Goal: Information Seeking & Learning: Find specific fact

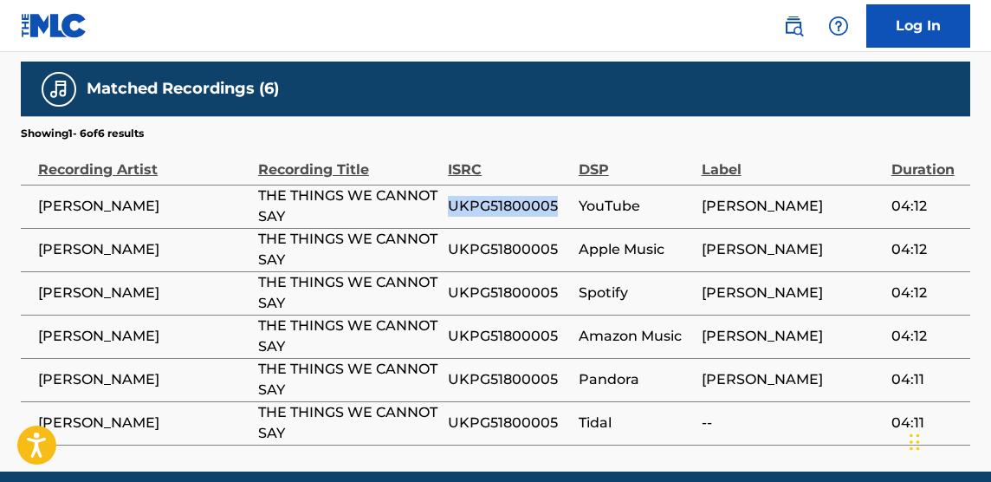
scroll to position [171, 0]
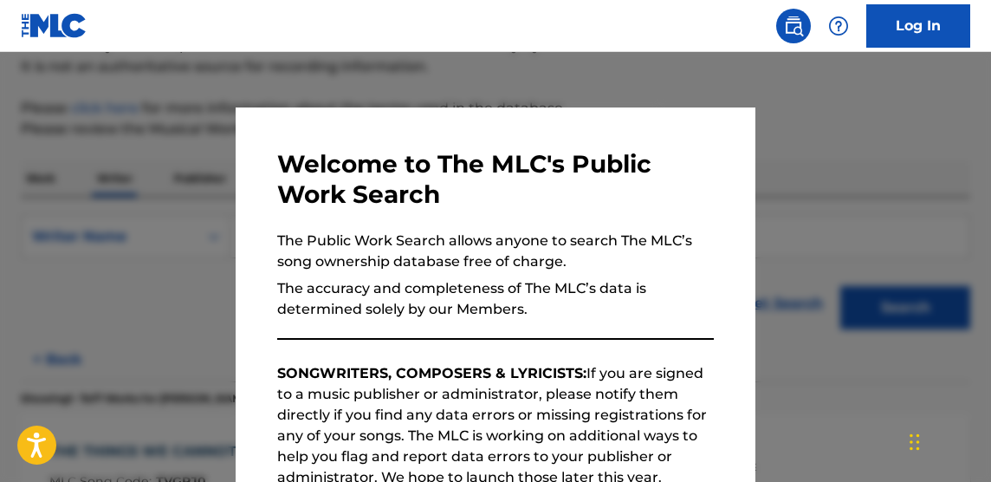
drag, startPoint x: 575, startPoint y: 90, endPoint x: 691, endPoint y: 95, distance: 116.2
click at [578, 89] on div at bounding box center [495, 293] width 991 height 482
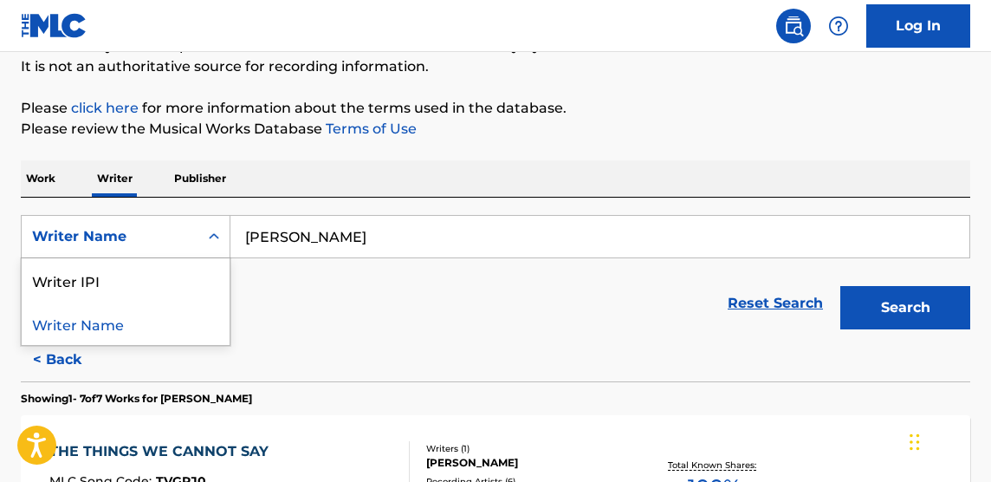
click at [173, 234] on div "Writer Name" at bounding box center [110, 236] width 156 height 21
drag, startPoint x: 22, startPoint y: 176, endPoint x: 42, endPoint y: 185, distance: 22.1
click at [23, 176] on p "Work" at bounding box center [41, 178] width 40 height 36
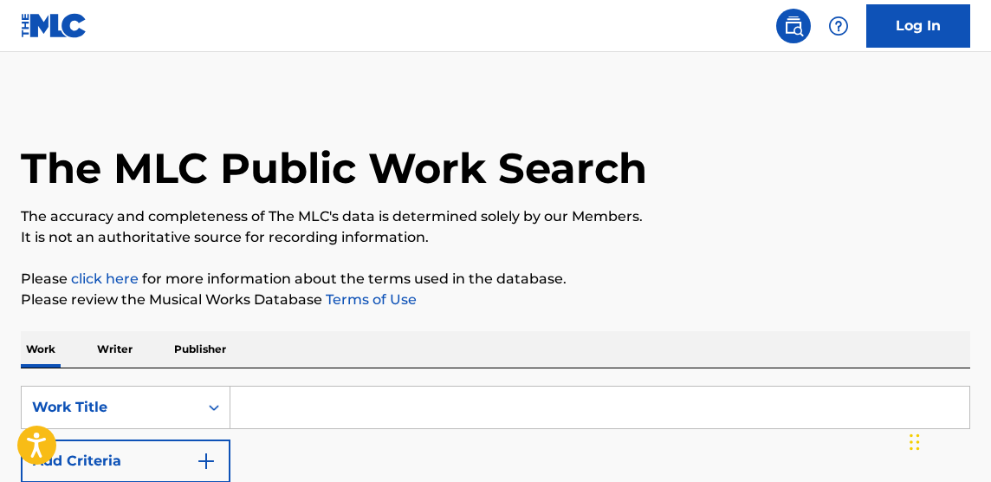
click at [316, 401] on input "Search Form" at bounding box center [599, 407] width 739 height 42
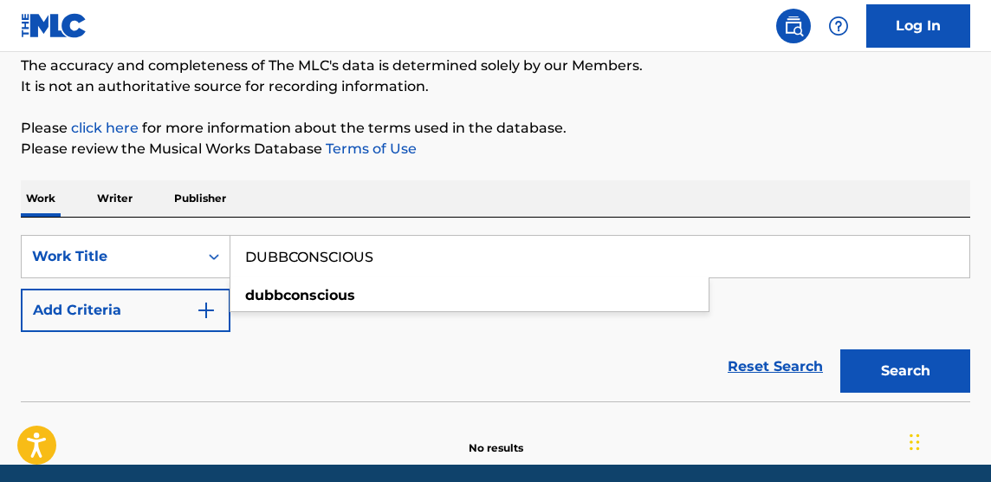
scroll to position [152, 0]
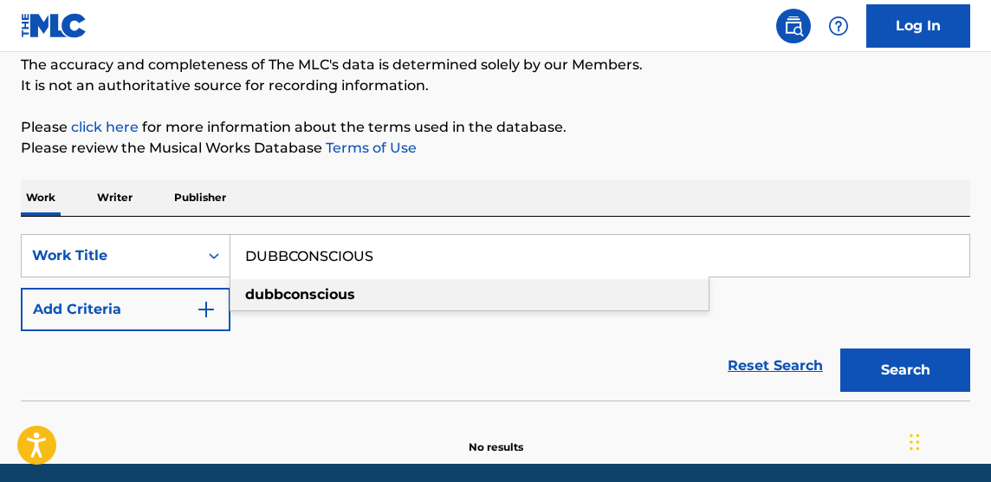
type input "DUBBCONSCIOUS"
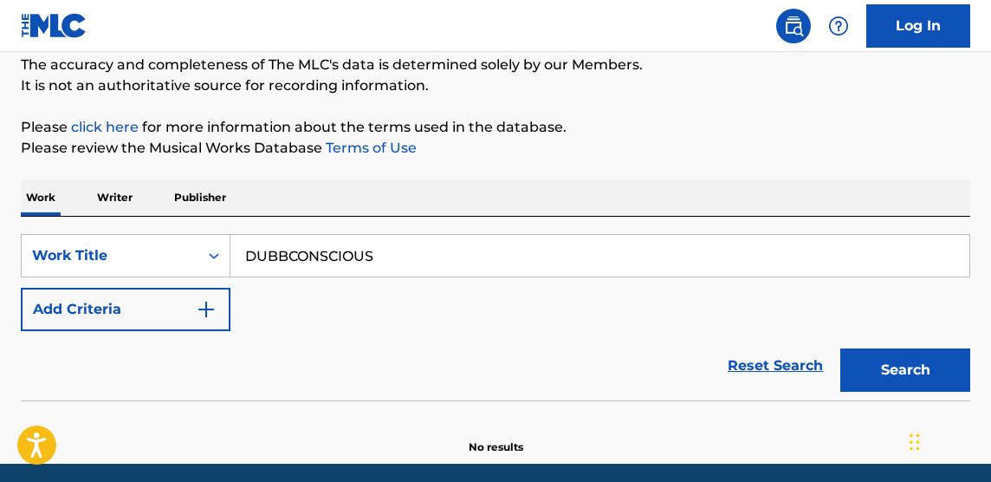
click at [205, 308] on img "Search Form" at bounding box center [206, 309] width 21 height 21
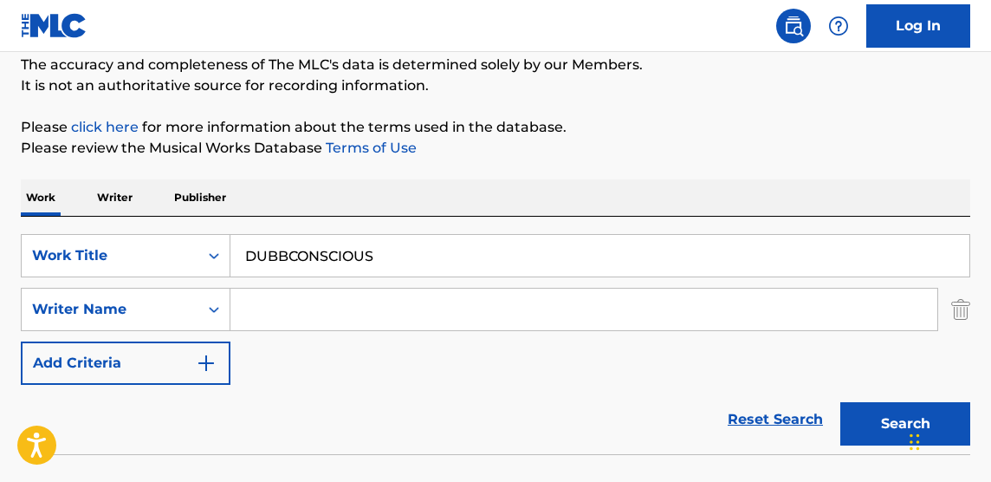
click at [300, 317] on input "Search Form" at bounding box center [583, 310] width 707 height 42
type input "A"
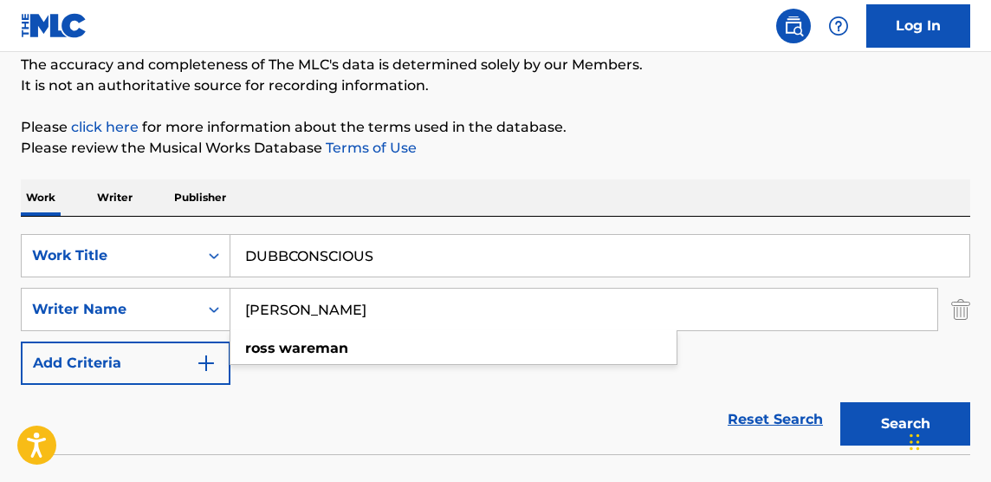
type input "[PERSON_NAME]"
click at [840, 402] on button "Search" at bounding box center [905, 423] width 130 height 43
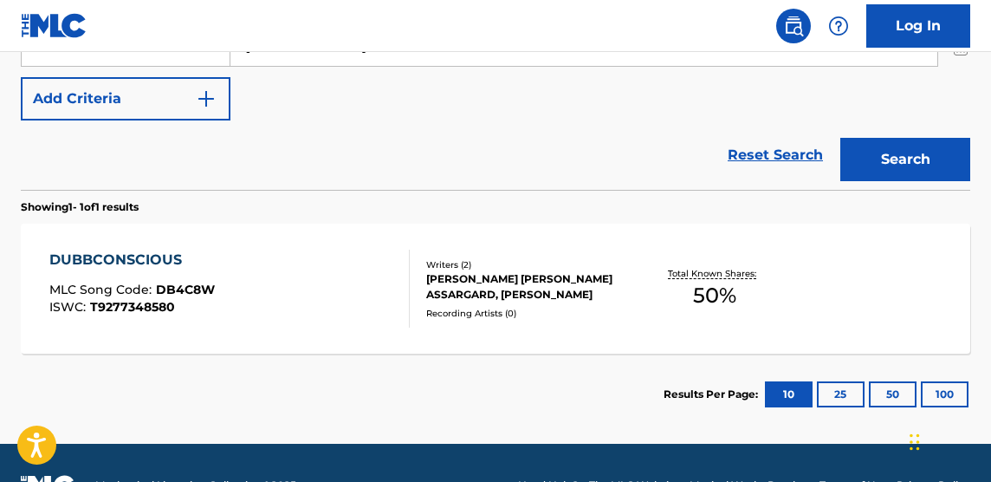
scroll to position [412, 0]
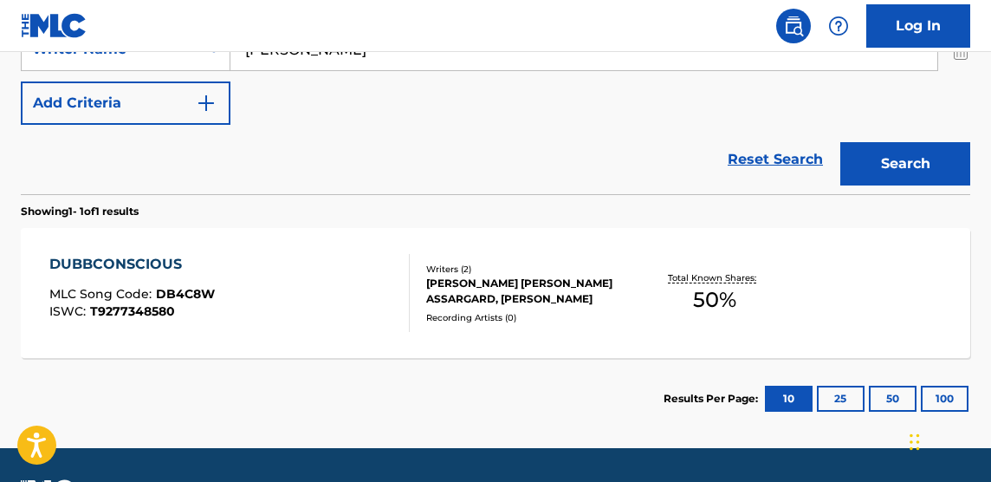
click at [713, 297] on span "50 %" at bounding box center [714, 299] width 43 height 31
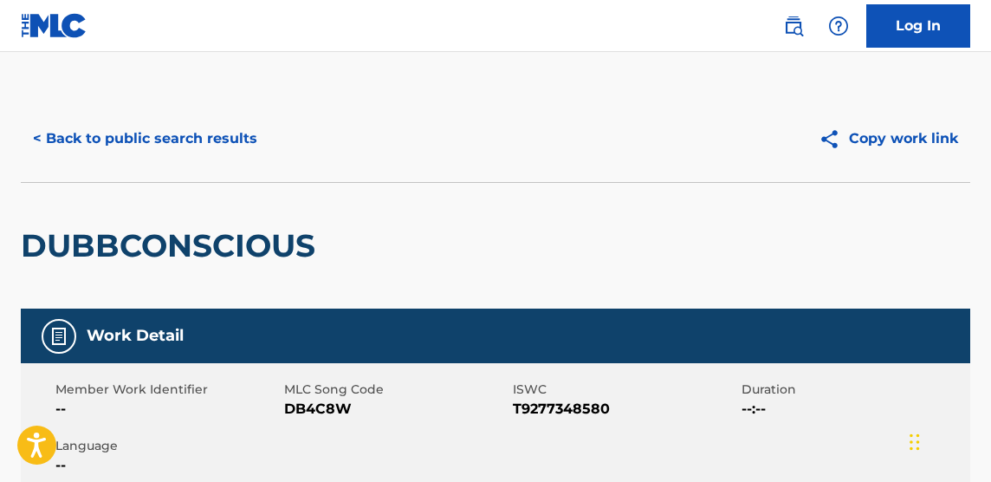
click at [563, 413] on span "T9277348580" at bounding box center [625, 409] width 224 height 21
copy span "T9277348580"
drag, startPoint x: 918, startPoint y: 202, endPoint x: 974, endPoint y: 179, distance: 59.9
click at [927, 197] on div "DUBBCONSCIOUS" at bounding box center [496, 245] width 950 height 127
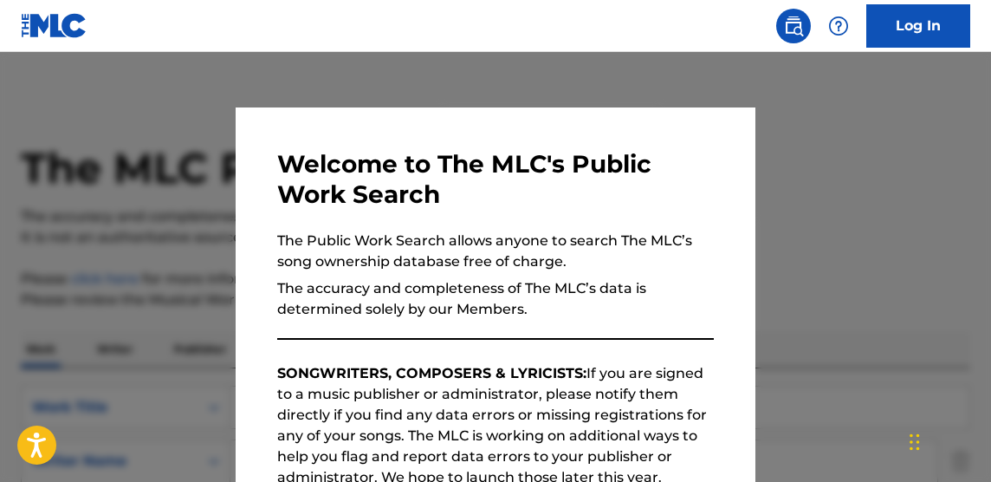
scroll to position [361, 0]
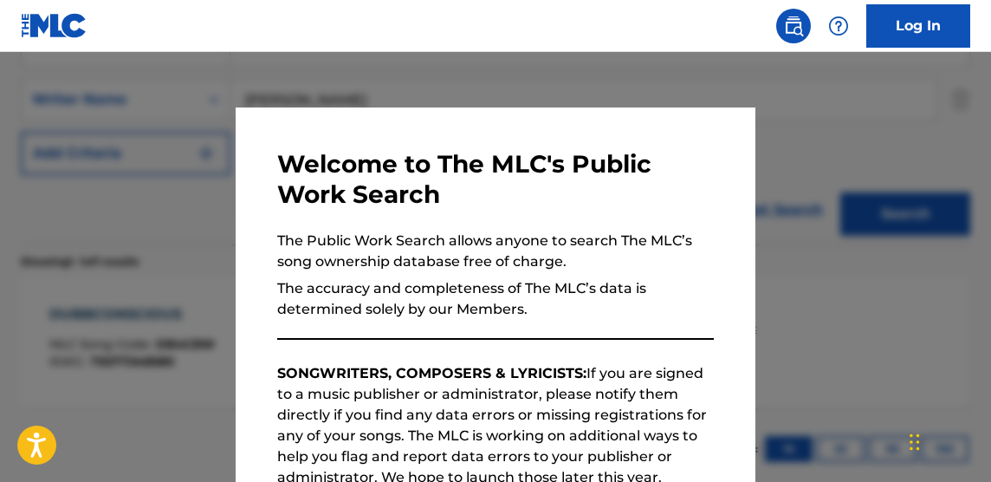
drag, startPoint x: 483, startPoint y: 85, endPoint x: 513, endPoint y: 83, distance: 30.4
click at [491, 82] on div at bounding box center [495, 293] width 991 height 482
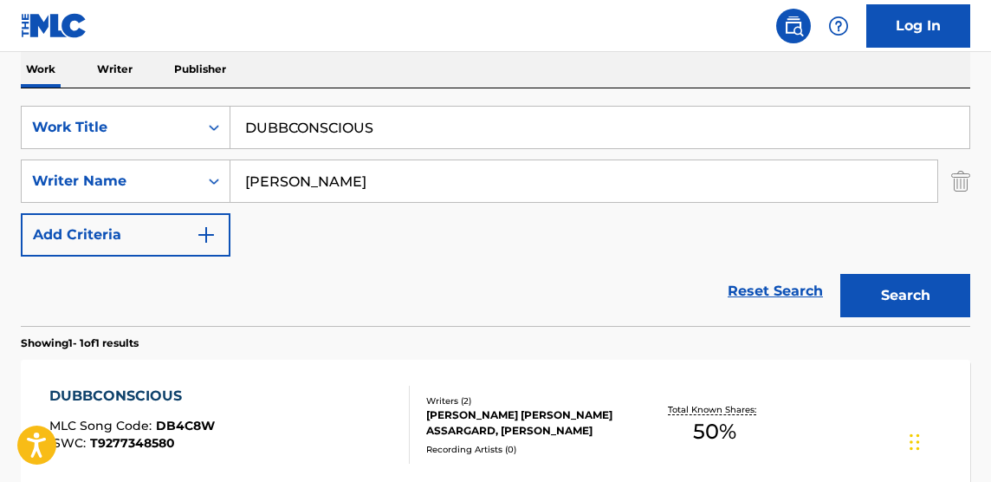
scroll to position [274, 0]
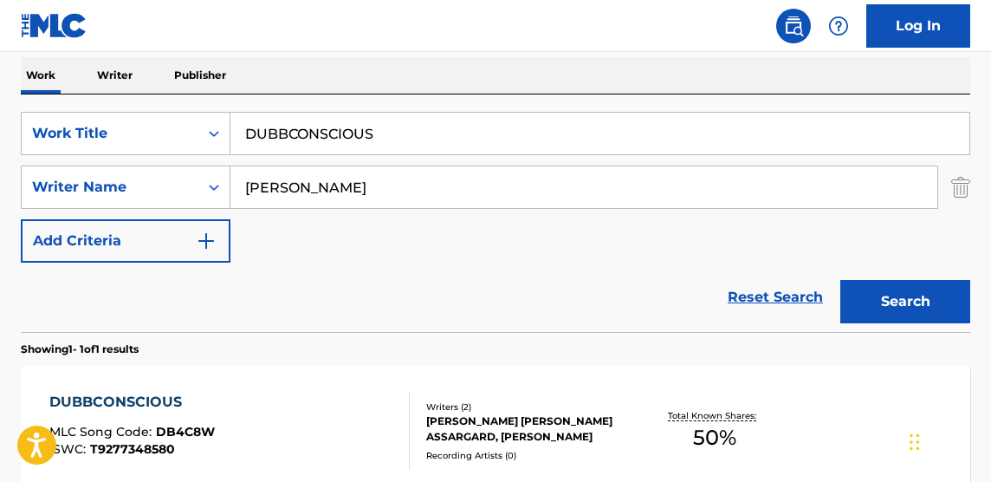
drag, startPoint x: 283, startPoint y: 129, endPoint x: 105, endPoint y: 47, distance: 196.6
click at [136, 81] on div "Work Writer Publisher SearchWithCriteriabecb777f-258e-4b31-b356-ccd0ec391c29 Wo…" at bounding box center [496, 317] width 950 height 520
click at [840, 280] on button "Search" at bounding box center [905, 301] width 130 height 43
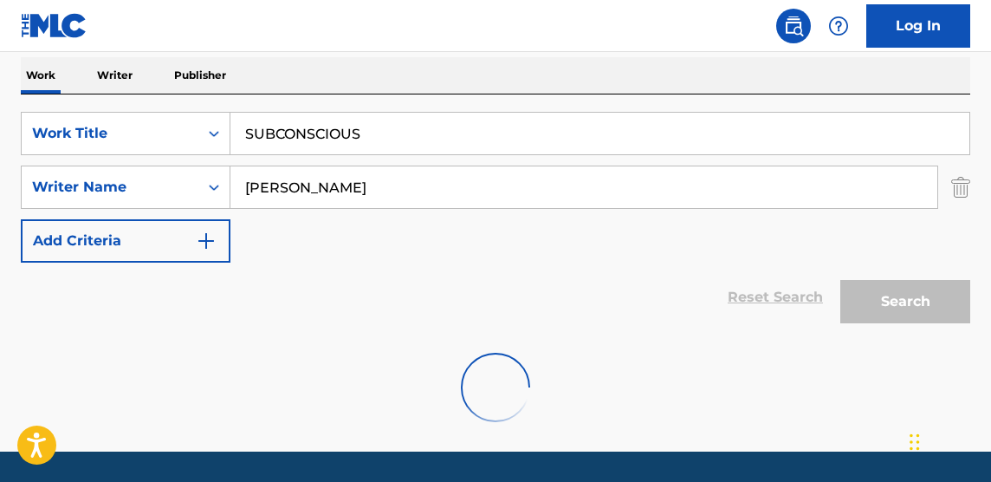
scroll to position [270, 0]
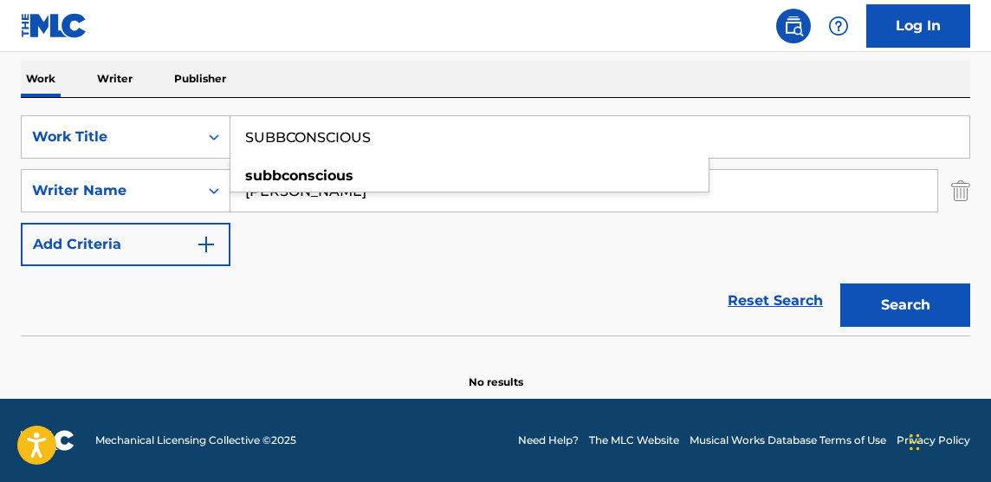
type input "SUBBCONSCIOUS"
drag, startPoint x: 860, startPoint y: 292, endPoint x: 835, endPoint y: 290, distance: 24.3
click at [858, 292] on button "Search" at bounding box center [905, 304] width 130 height 43
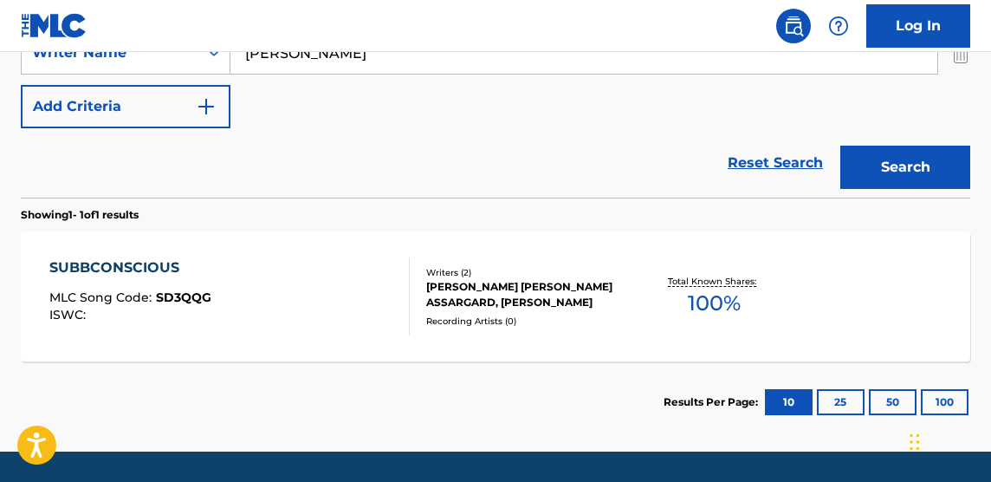
scroll to position [411, 0]
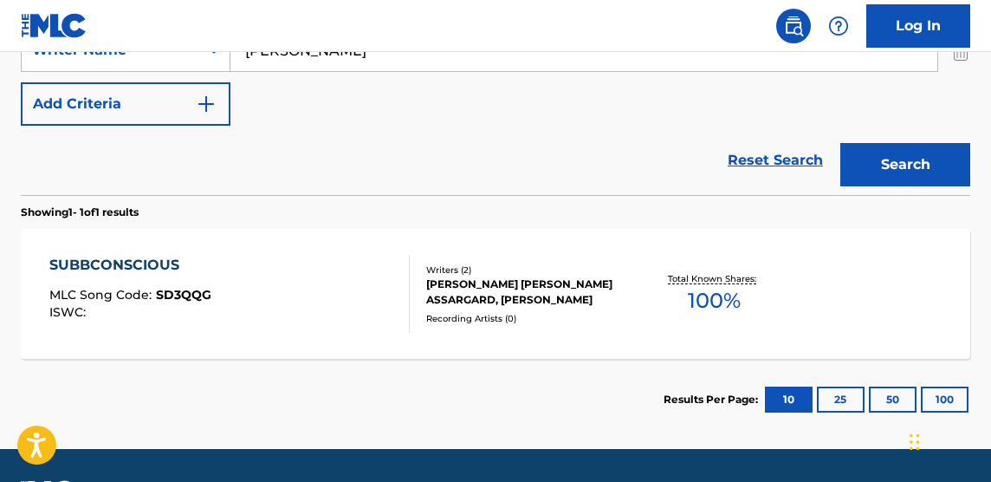
click at [727, 273] on p "Total Known Shares:" at bounding box center [714, 278] width 93 height 13
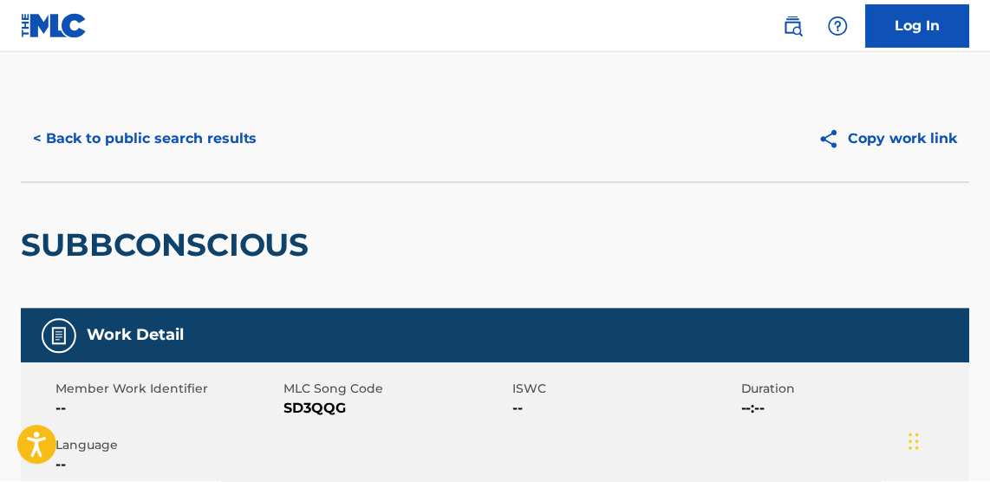
scroll to position [361, 0]
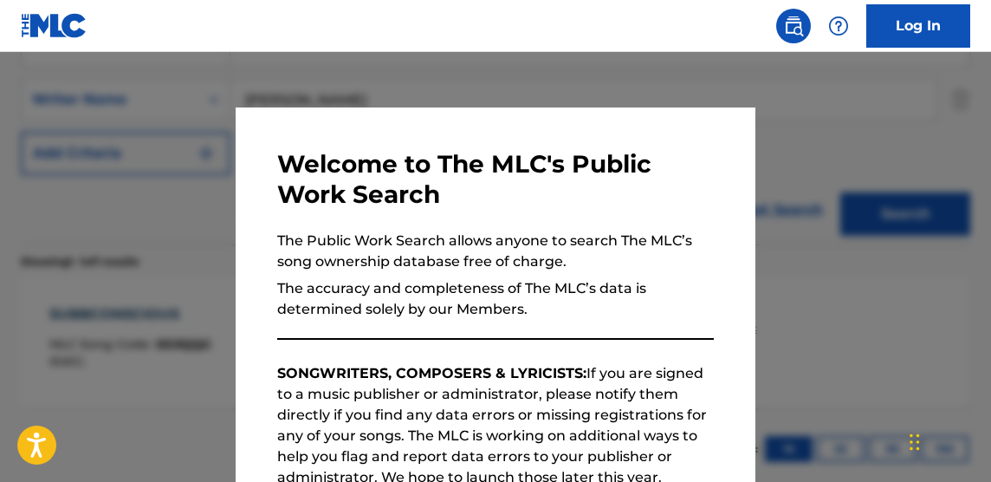
drag, startPoint x: 544, startPoint y: 80, endPoint x: 589, endPoint y: 90, distance: 46.2
click at [544, 79] on div at bounding box center [495, 293] width 991 height 482
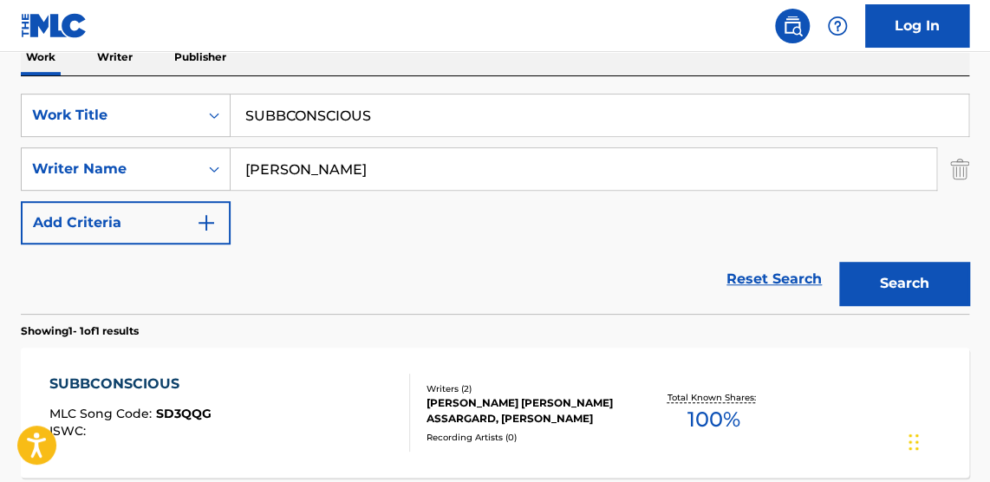
scroll to position [283, 0]
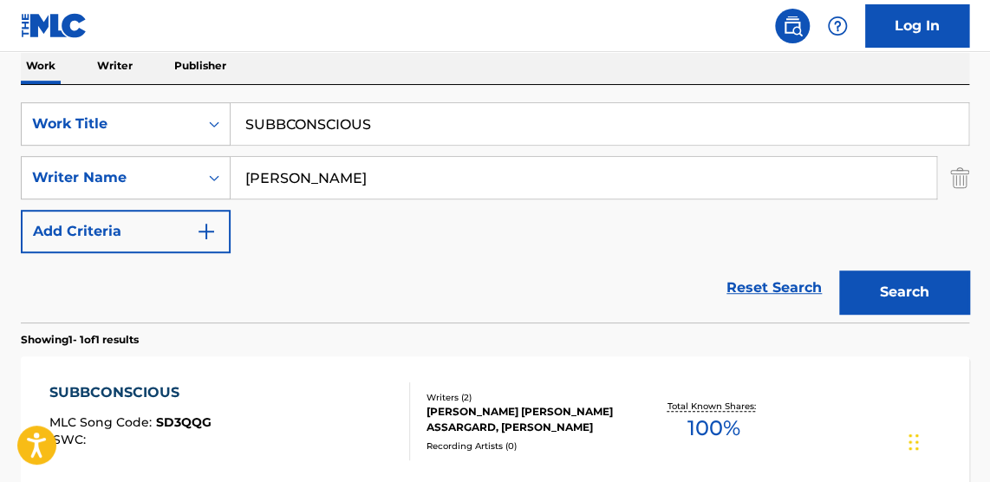
drag, startPoint x: 259, startPoint y: 120, endPoint x: 211, endPoint y: 99, distance: 52.0
click at [211, 99] on div "SearchWithCriteriabecb777f-258e-4b31-b356-ccd0ec391c29 Work Title SUBBCONSCIOUS…" at bounding box center [495, 203] width 948 height 237
type input "DUBBCONSCIOUS"
click at [839, 270] on button "Search" at bounding box center [904, 291] width 130 height 43
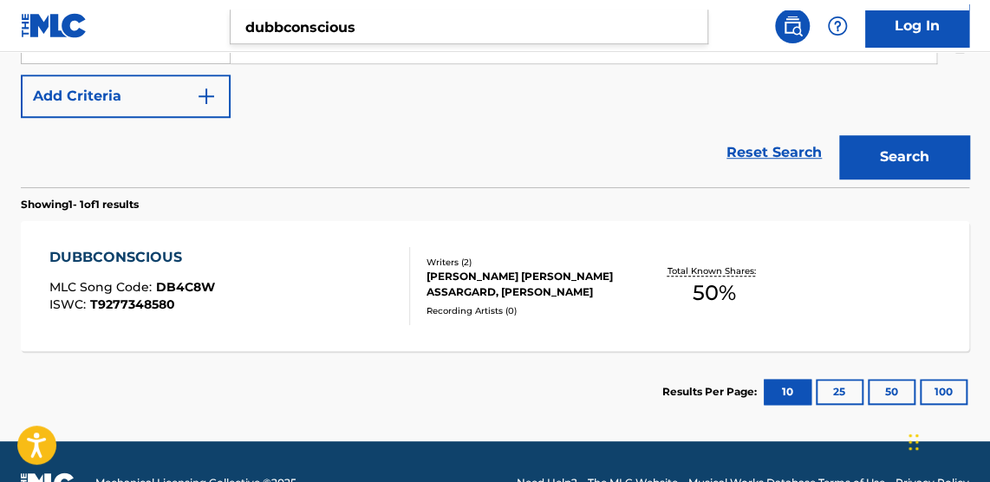
scroll to position [420, 0]
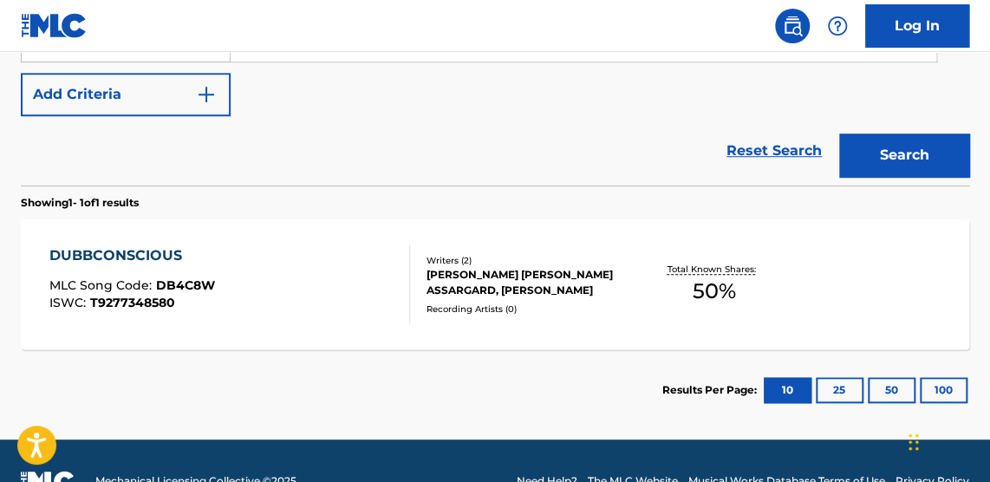
click at [729, 282] on span "50 %" at bounding box center [712, 291] width 43 height 31
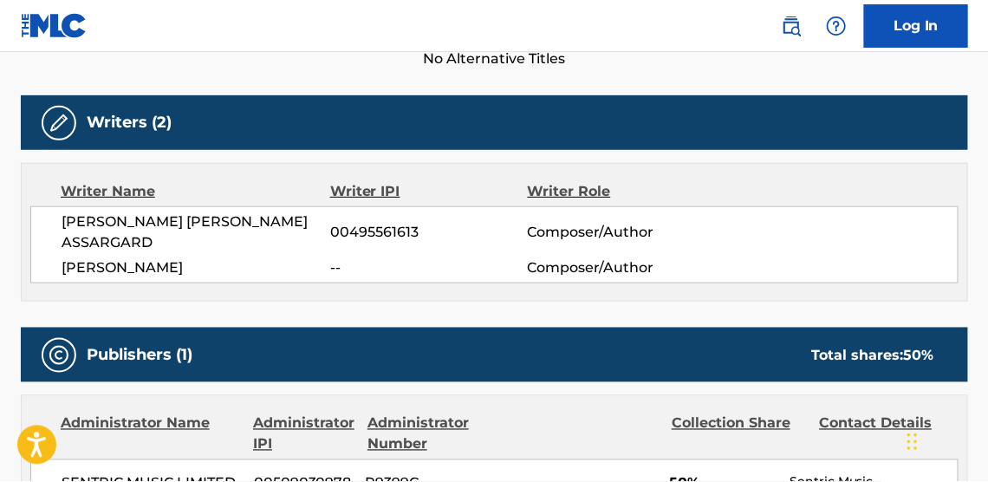
scroll to position [511, 0]
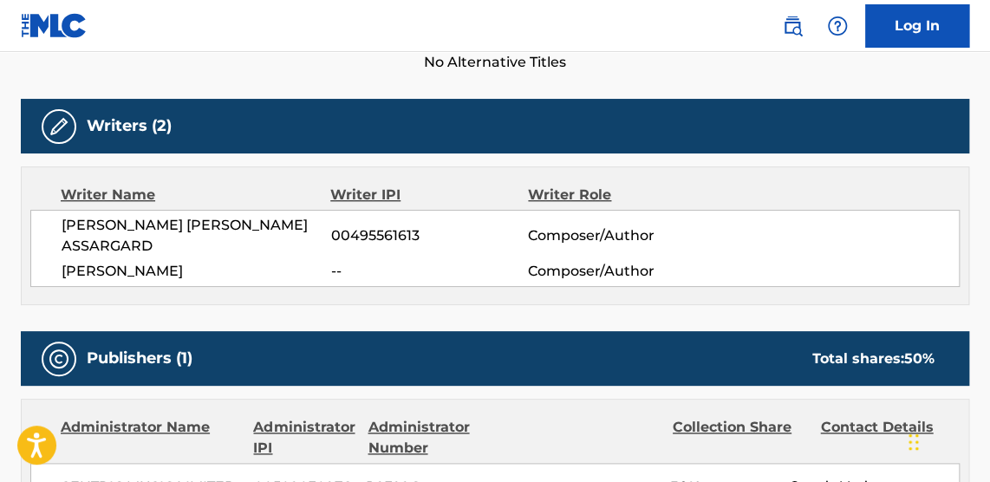
click at [956, 158] on div "Writers (2) Writer Name Writer IPI Writer Role [PERSON_NAME] [PERSON_NAME] ASSA…" at bounding box center [495, 202] width 948 height 206
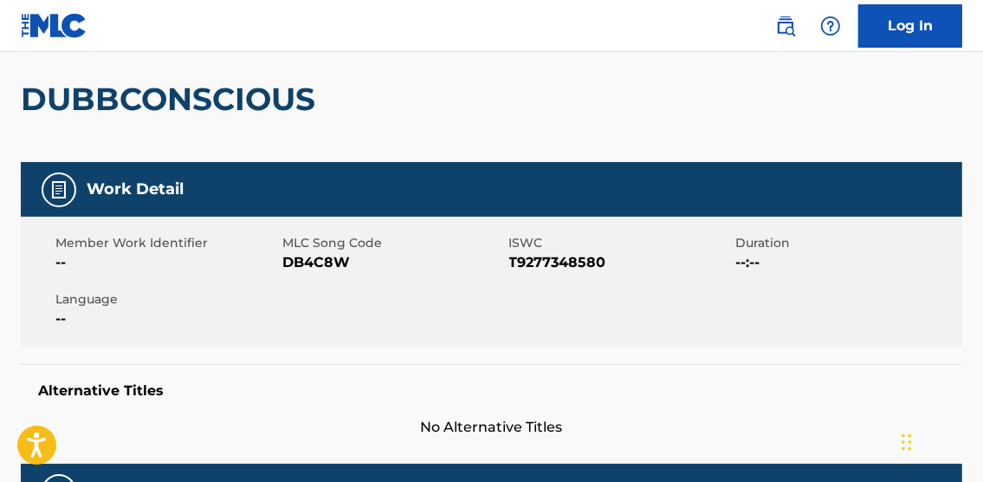
scroll to position [142, 0]
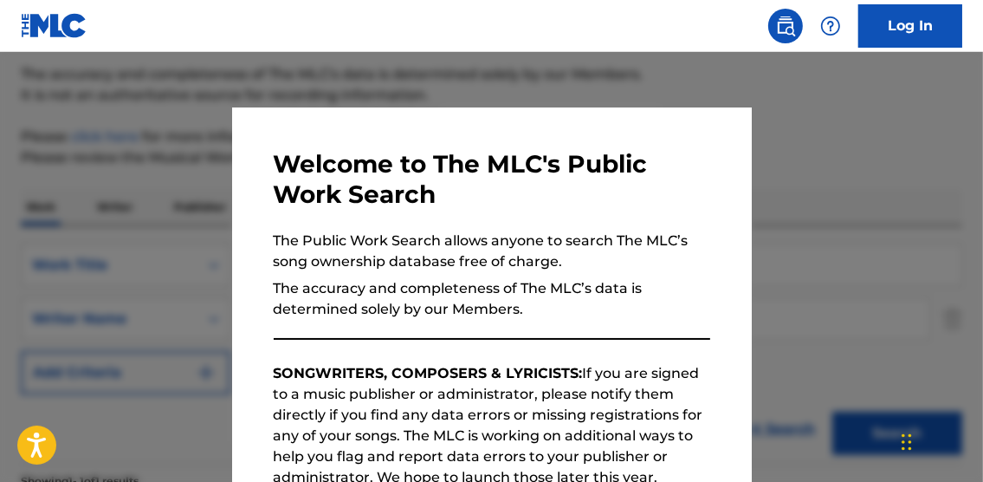
scroll to position [361, 0]
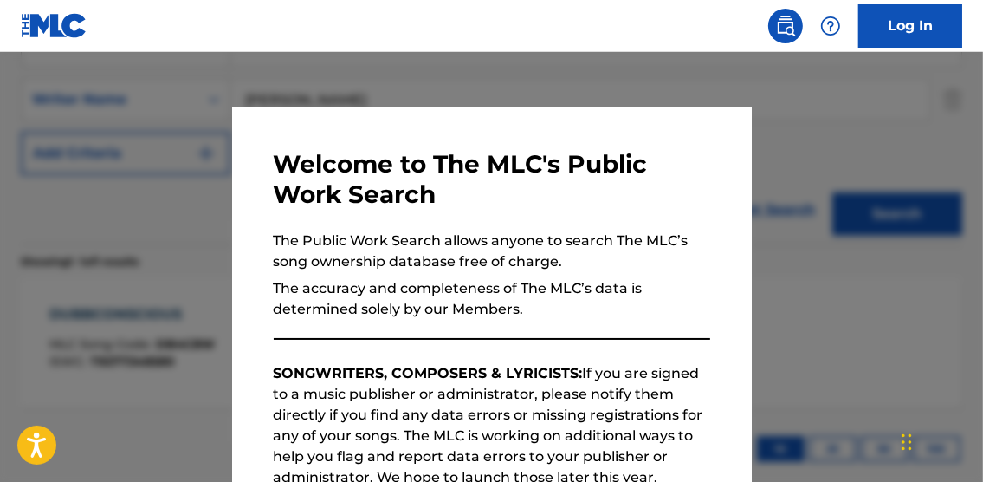
drag, startPoint x: 809, startPoint y: 95, endPoint x: 814, endPoint y: 111, distance: 16.2
click at [810, 96] on div at bounding box center [491, 293] width 983 height 482
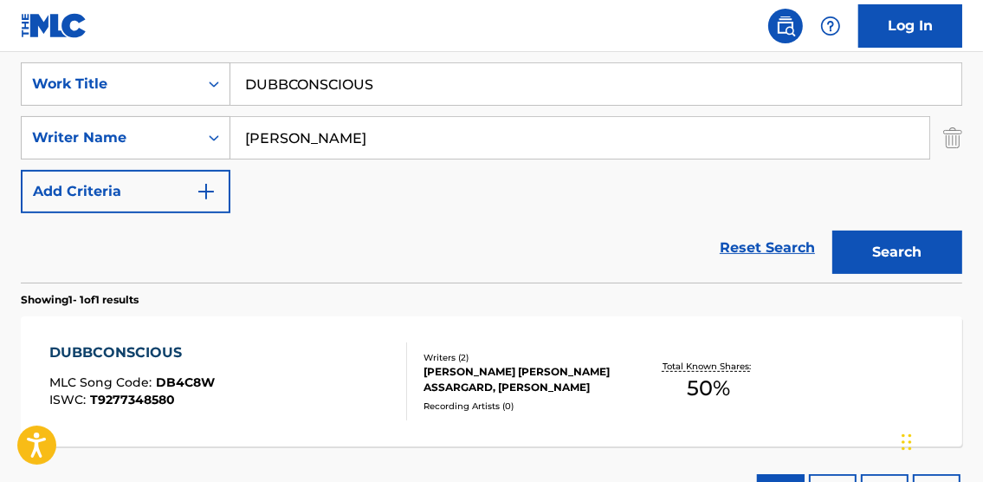
scroll to position [248, 0]
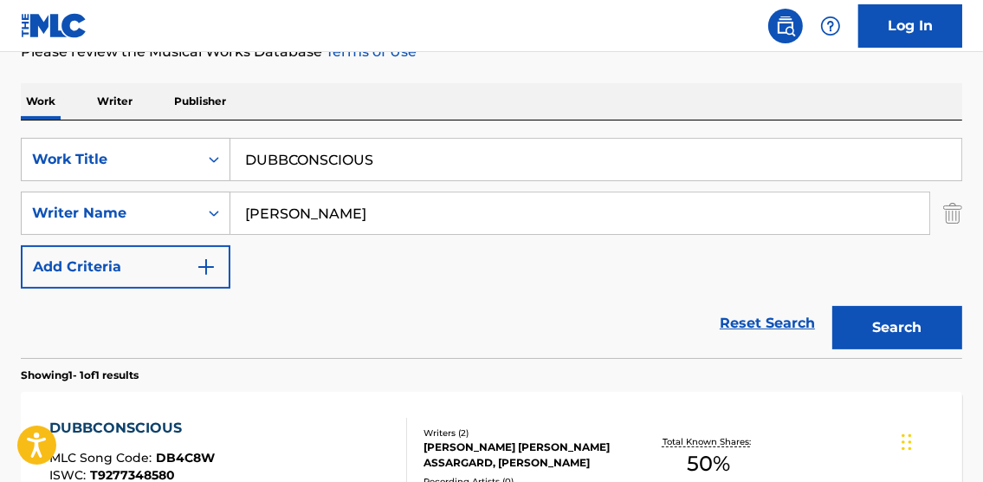
click at [250, 155] on input "DUBBCONSCIOUS" at bounding box center [595, 160] width 731 height 42
drag, startPoint x: 255, startPoint y: 155, endPoint x: 186, endPoint y: 134, distance: 71.5
click at [186, 134] on div "SearchWithCriteriabecb777f-258e-4b31-b356-ccd0ec391c29 Work Title DUBBCONSCIOUS…" at bounding box center [492, 238] width 942 height 237
type input "SUBBCONSCIOUS"
click at [925, 333] on button "Search" at bounding box center [898, 327] width 130 height 43
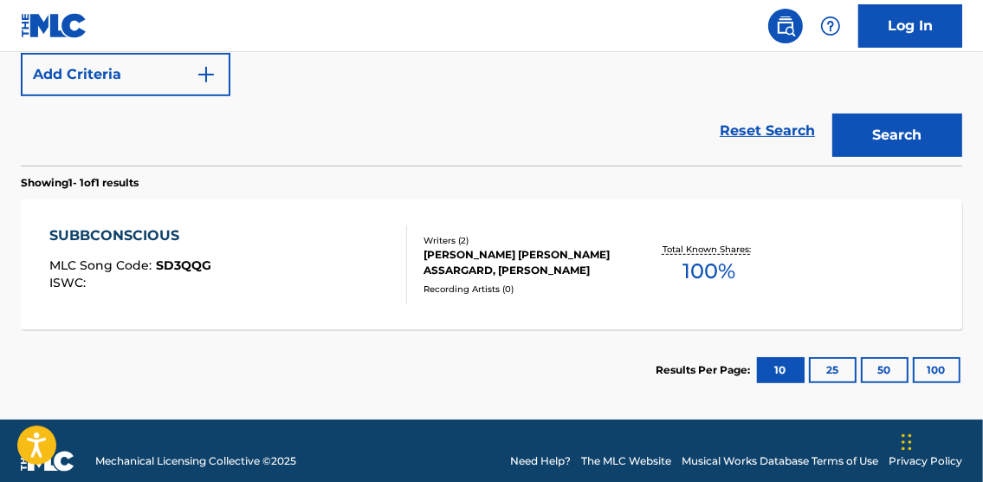
scroll to position [445, 0]
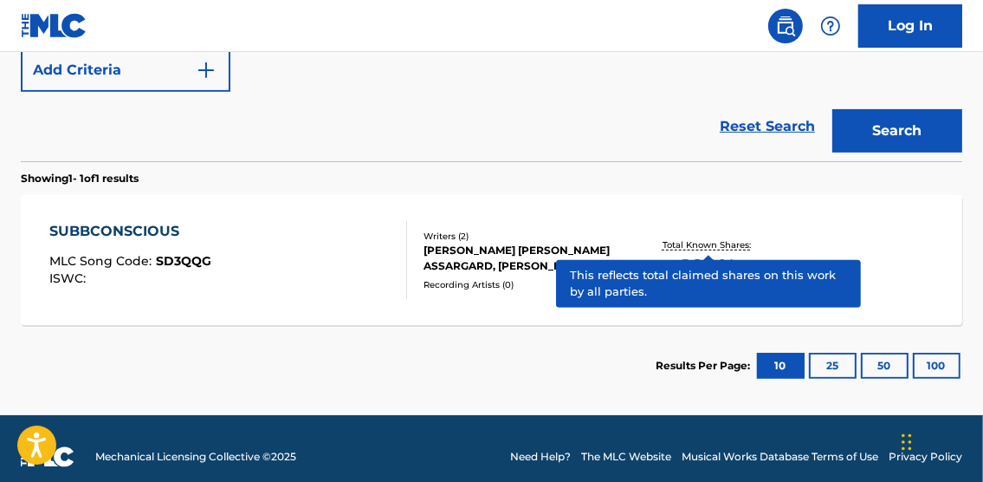
click at [726, 245] on p "Total Known Shares:" at bounding box center [709, 244] width 93 height 13
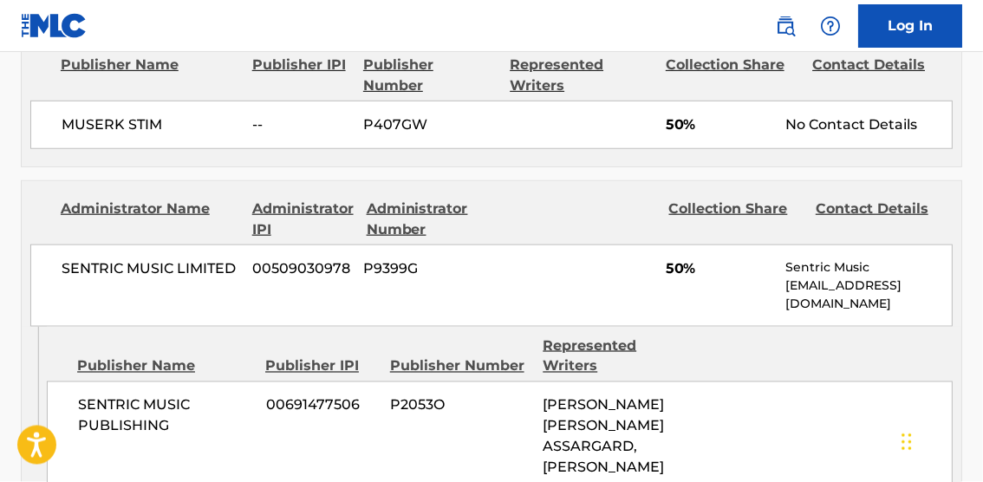
scroll to position [871, 0]
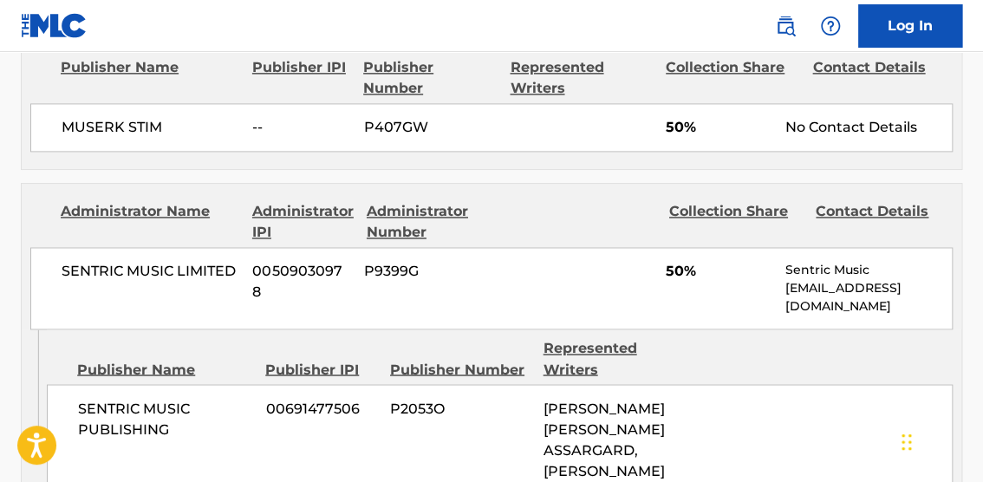
drag, startPoint x: 981, startPoint y: 335, endPoint x: 985, endPoint y: 320, distance: 16.2
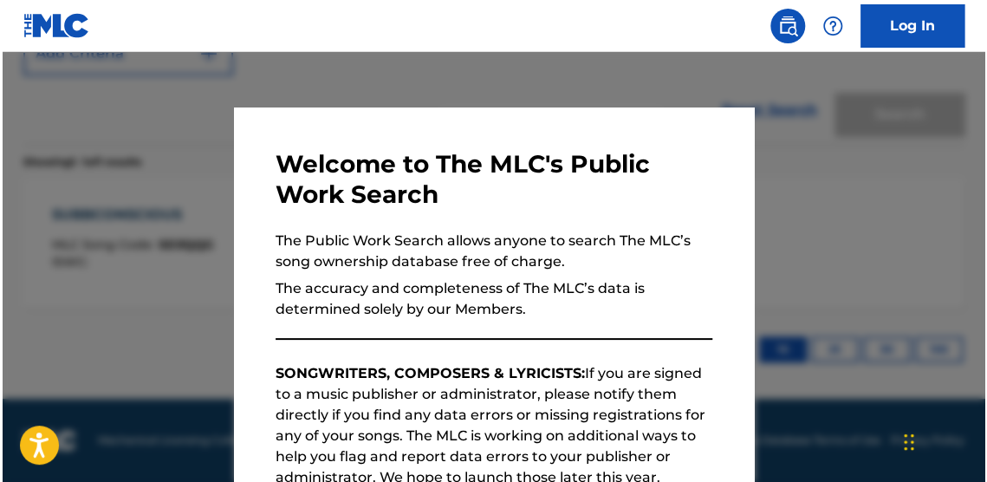
scroll to position [461, 0]
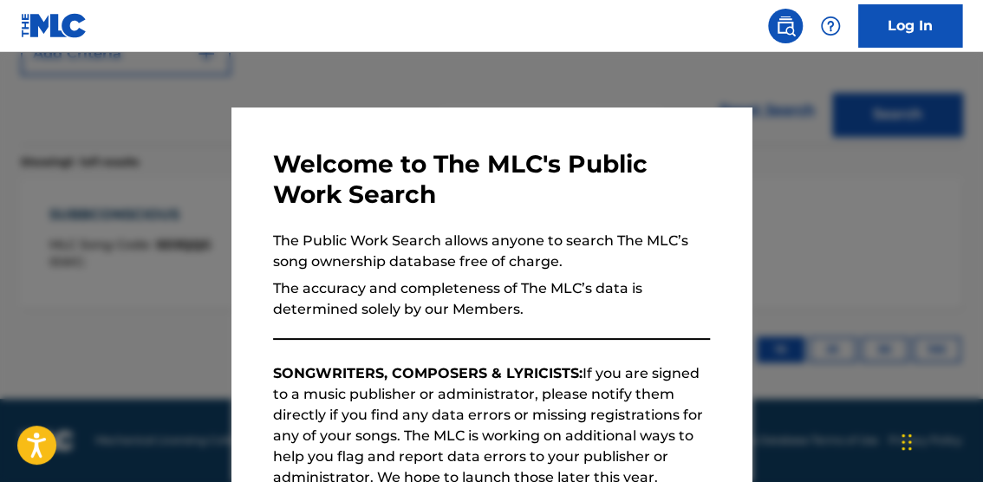
drag, startPoint x: 825, startPoint y: 169, endPoint x: 893, endPoint y: 196, distance: 73.5
click at [840, 173] on div at bounding box center [491, 293] width 983 height 482
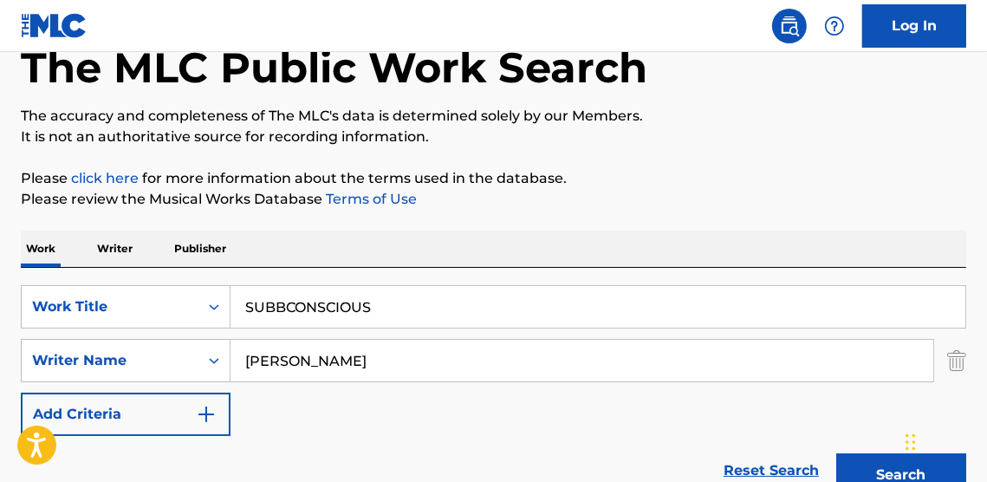
scroll to position [143, 0]
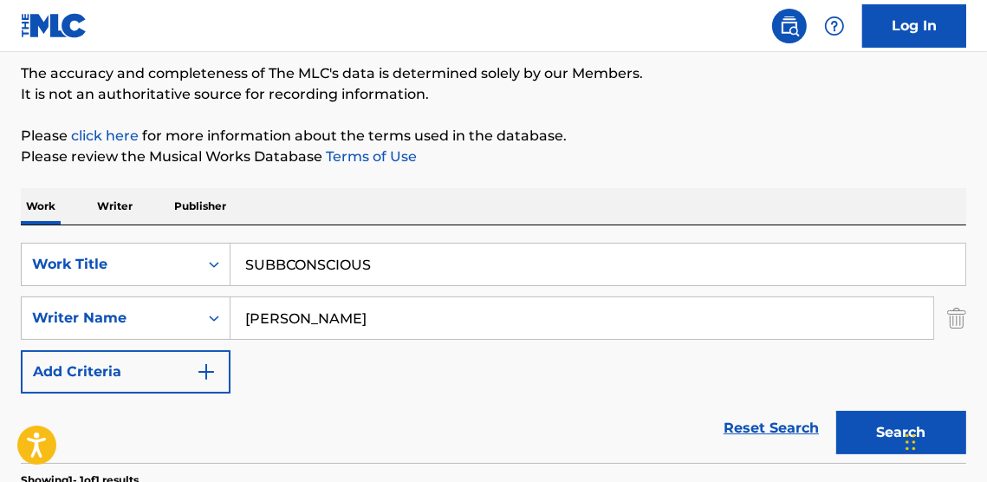
drag, startPoint x: 220, startPoint y: 231, endPoint x: -51, endPoint y: 174, distance: 277.2
click at [0, 174] on html "Accessibility Screen-Reader Guide, Feedback, and Issue Reporting | New window L…" at bounding box center [493, 98] width 987 height 482
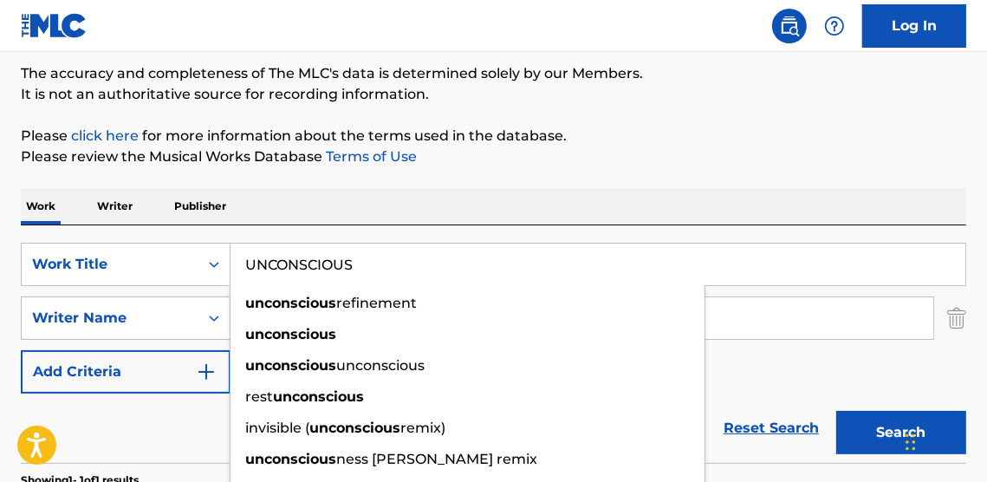
type input "UNCONSCIOUS"
click at [836, 411] on button "Search" at bounding box center [901, 432] width 130 height 43
click at [810, 159] on p "Please review the Musical Works Database Terms of Use" at bounding box center [493, 156] width 945 height 21
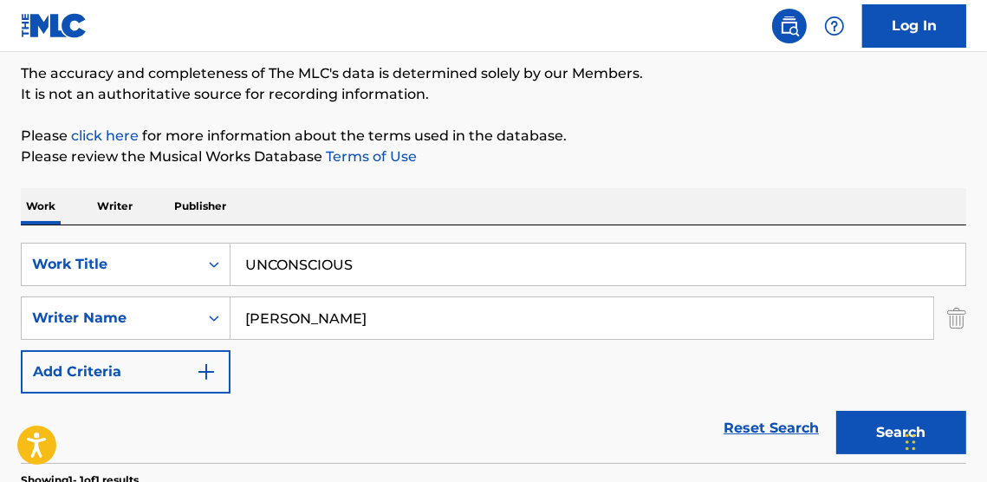
click at [879, 443] on button "Search" at bounding box center [901, 432] width 130 height 43
click at [876, 428] on button "Search" at bounding box center [901, 432] width 130 height 43
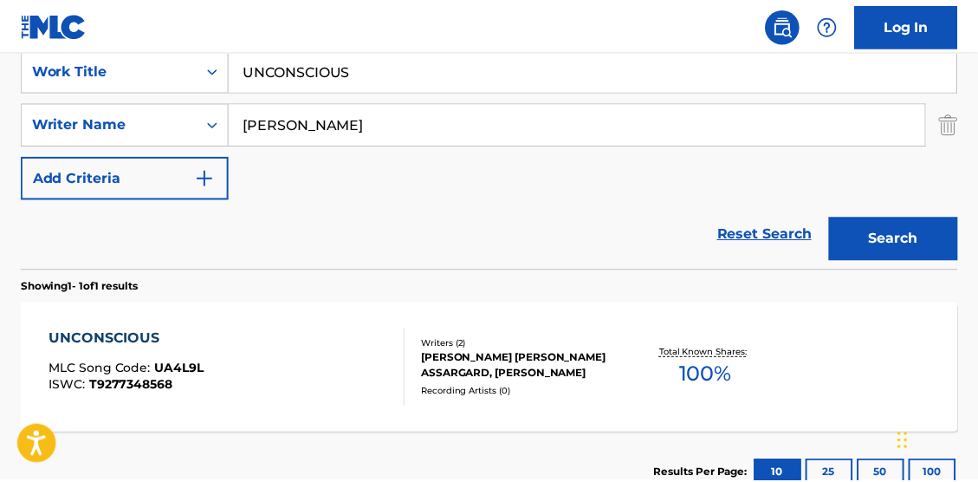
scroll to position [348, 0]
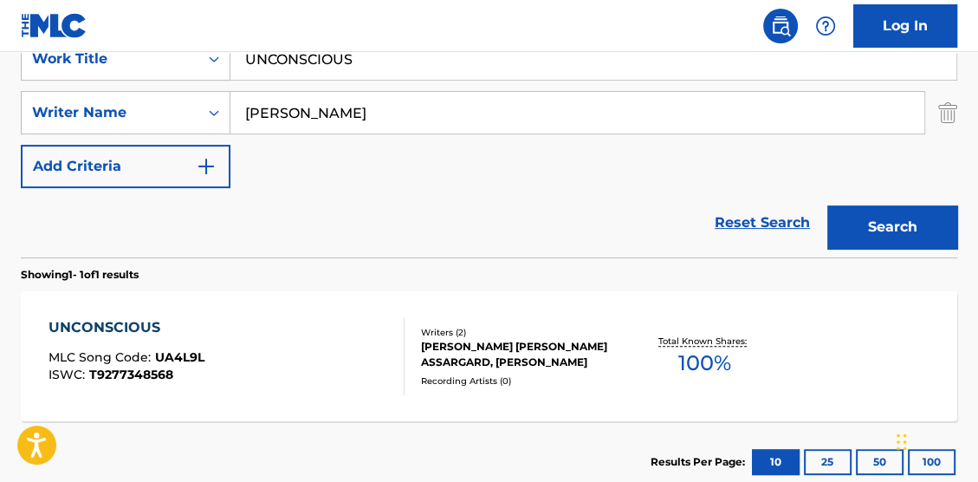
click at [728, 347] on span "100 %" at bounding box center [704, 362] width 53 height 31
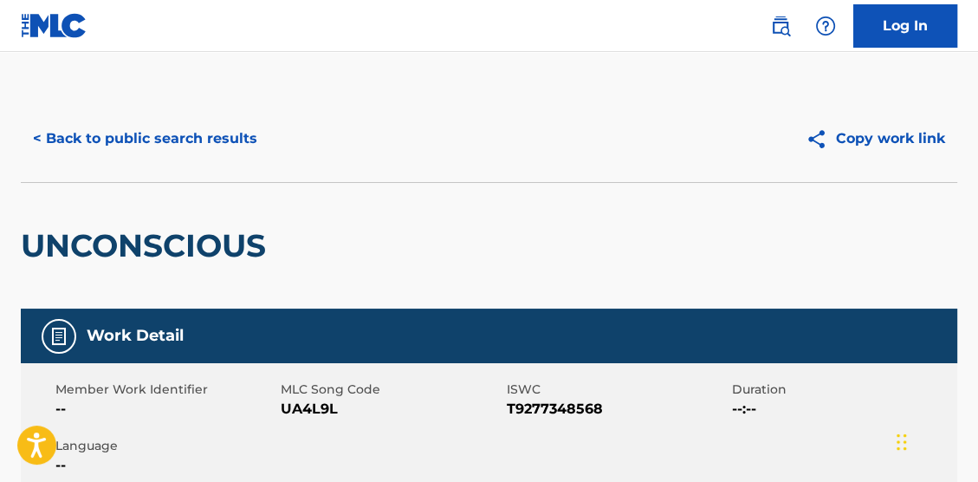
click at [561, 401] on span "T9277348568" at bounding box center [617, 409] width 221 height 21
copy span "T9277348568"
drag, startPoint x: 954, startPoint y: 200, endPoint x: 983, endPoint y: 185, distance: 32.2
click at [956, 200] on div "UNCONSCIOUS" at bounding box center [489, 245] width 937 height 127
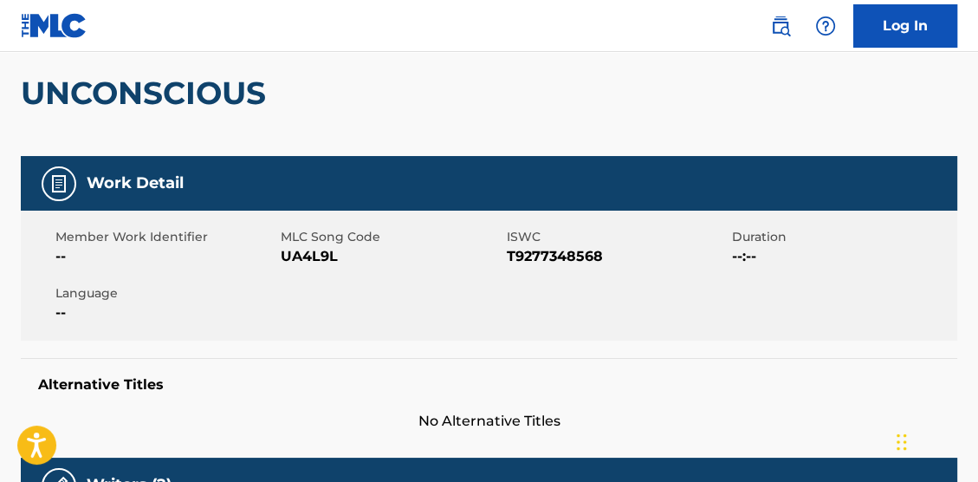
scroll to position [116, 0]
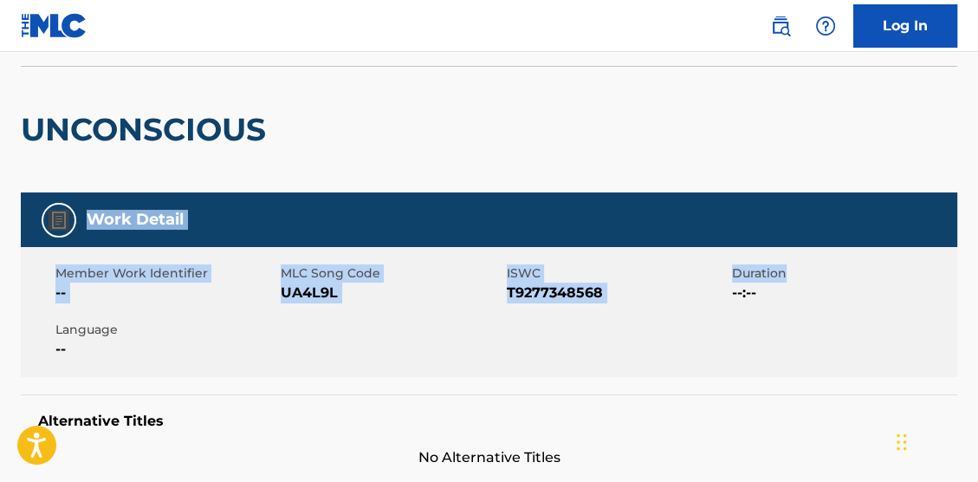
drag, startPoint x: 977, startPoint y: 159, endPoint x: 977, endPoint y: 256, distance: 96.2
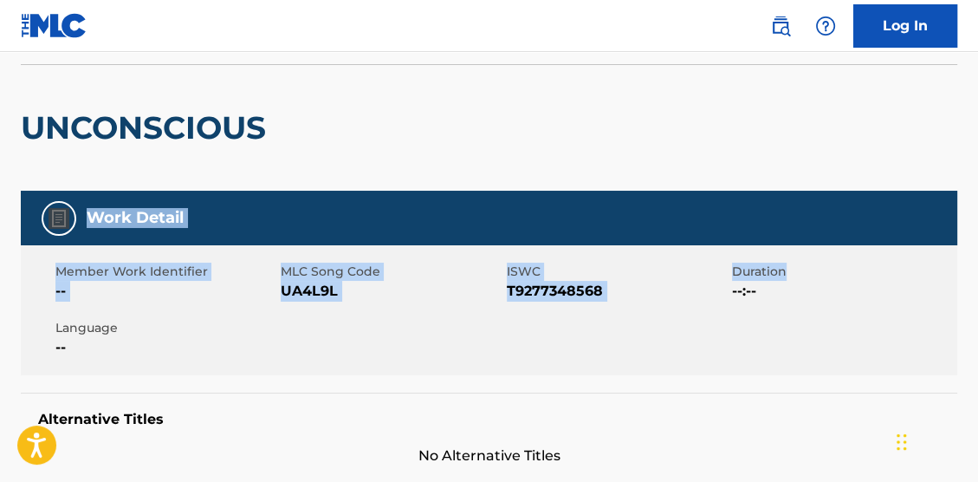
scroll to position [55, 0]
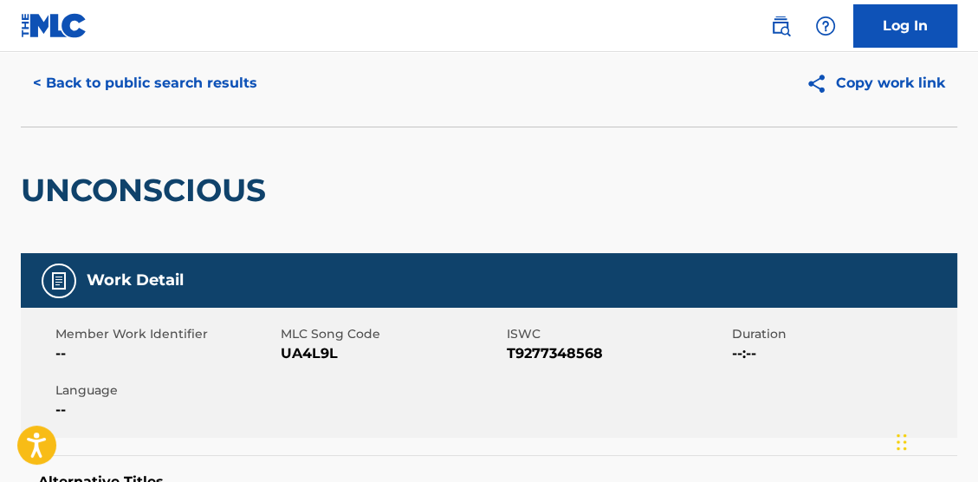
scroll to position [348, 0]
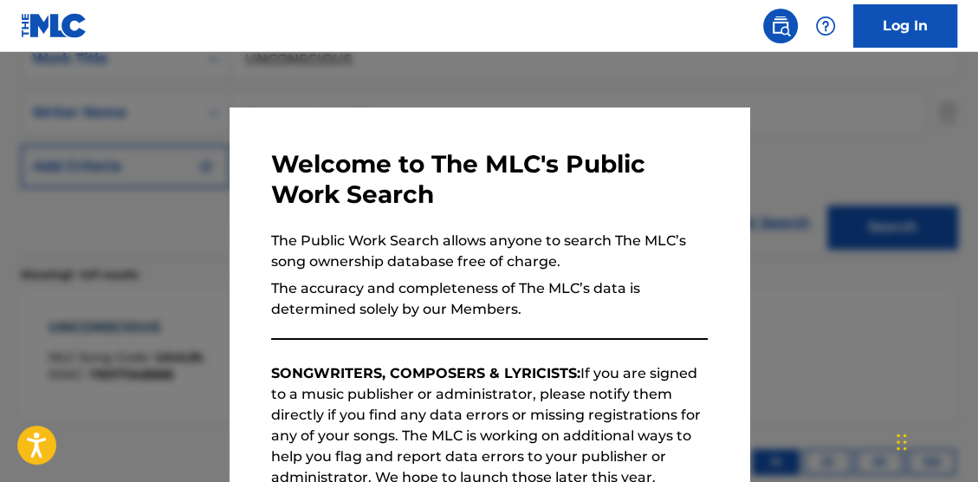
drag, startPoint x: 549, startPoint y: 79, endPoint x: 561, endPoint y: 81, distance: 12.4
click at [551, 78] on div at bounding box center [489, 293] width 978 height 482
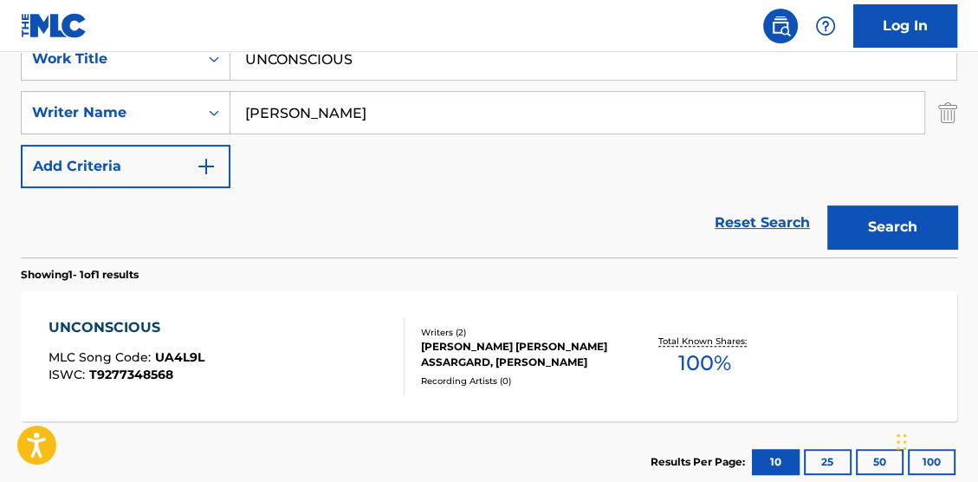
click at [153, 16] on div "Log In The MLC Public Work Search The accuracy and completeness of The MLC's da…" at bounding box center [489, 123] width 978 height 943
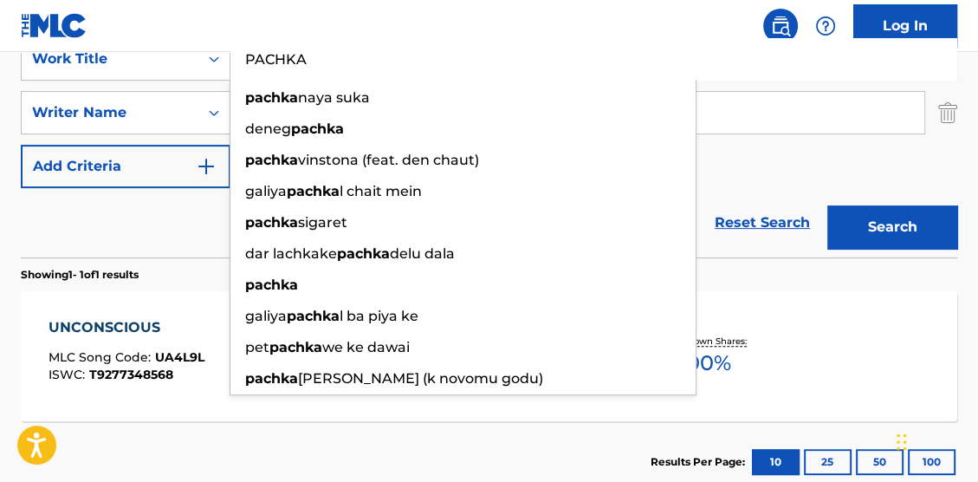
type input "PACHKA"
click at [827, 205] on button "Search" at bounding box center [892, 226] width 130 height 43
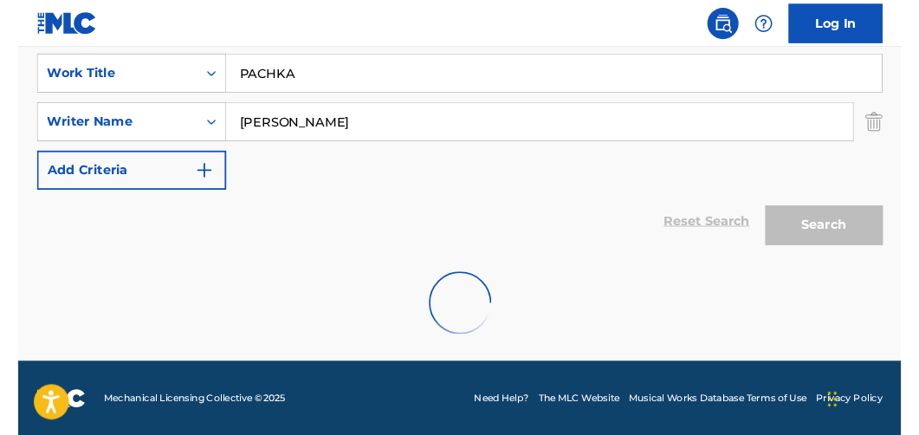
scroll to position [270, 0]
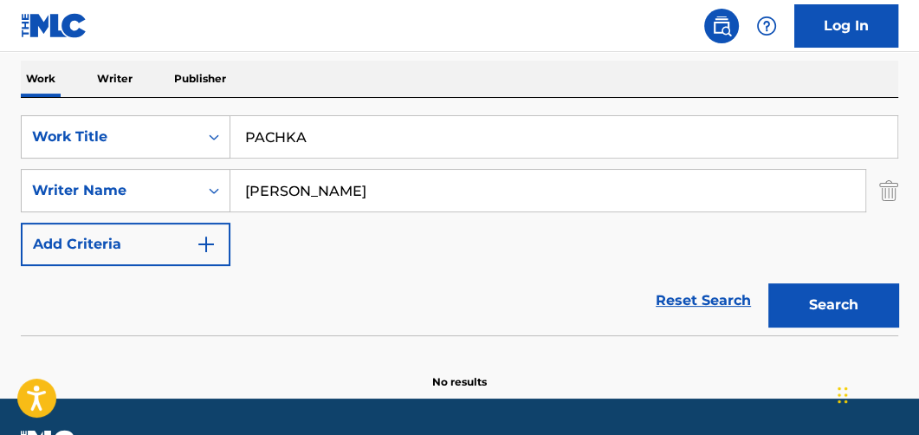
click at [828, 299] on button "Search" at bounding box center [834, 304] width 130 height 43
click at [841, 304] on button "Search" at bounding box center [834, 304] width 130 height 43
drag, startPoint x: 428, startPoint y: 185, endPoint x: 62, endPoint y: 148, distance: 368.4
click at [91, 152] on div "SearchWithCriteriabecb777f-258e-4b31-b356-ccd0ec391c29 Work Title PACHKA Search…" at bounding box center [460, 190] width 878 height 151
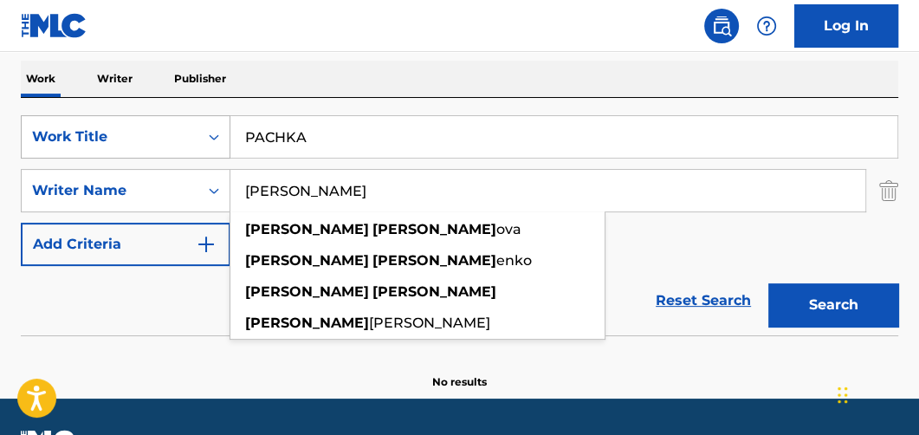
type input "[PERSON_NAME]"
click at [769, 283] on button "Search" at bounding box center [834, 304] width 130 height 43
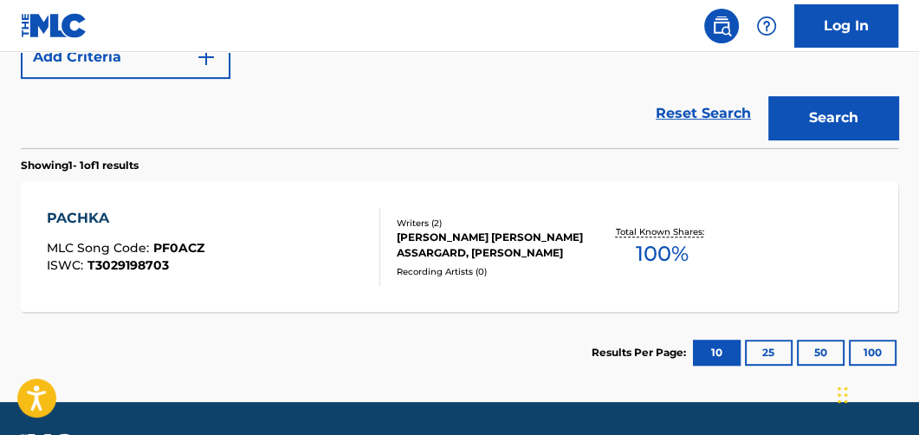
scroll to position [458, 0]
click at [682, 249] on span "100 %" at bounding box center [662, 253] width 53 height 31
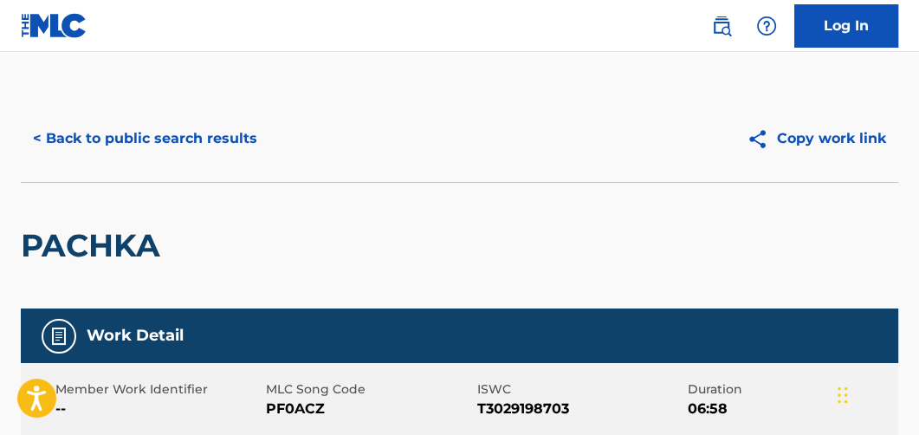
scroll to position [107, 0]
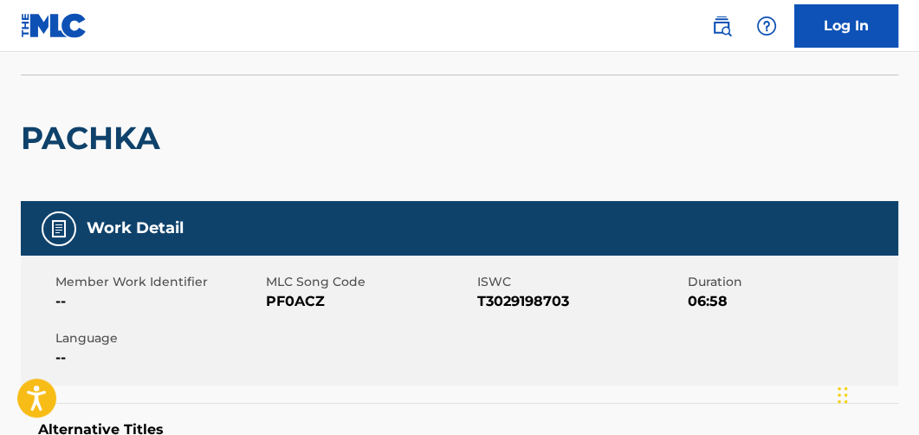
click at [523, 301] on span "T3029198703" at bounding box center [580, 301] width 206 height 21
copy span "T3029198703"
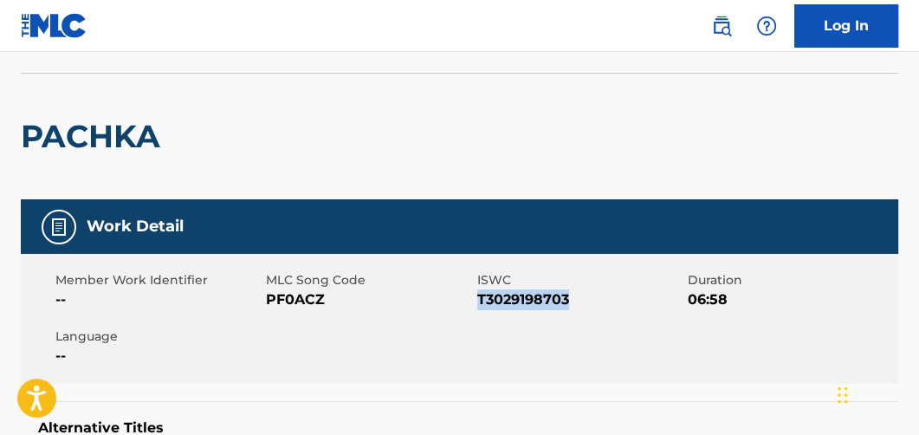
scroll to position [104, 0]
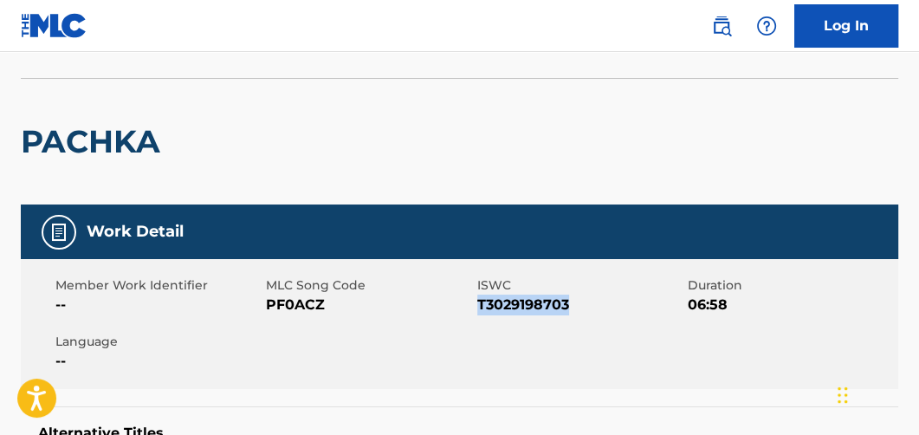
scroll to position [506, 0]
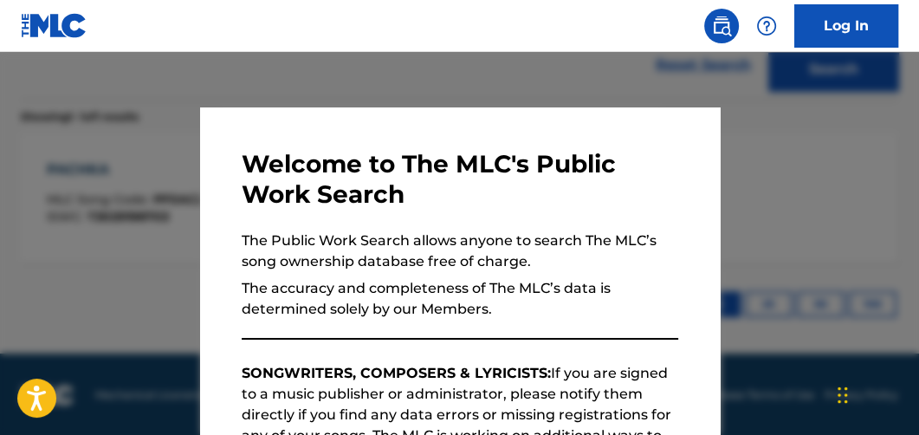
drag, startPoint x: 284, startPoint y: 62, endPoint x: 331, endPoint y: 87, distance: 53.1
click at [287, 64] on div at bounding box center [459, 269] width 919 height 435
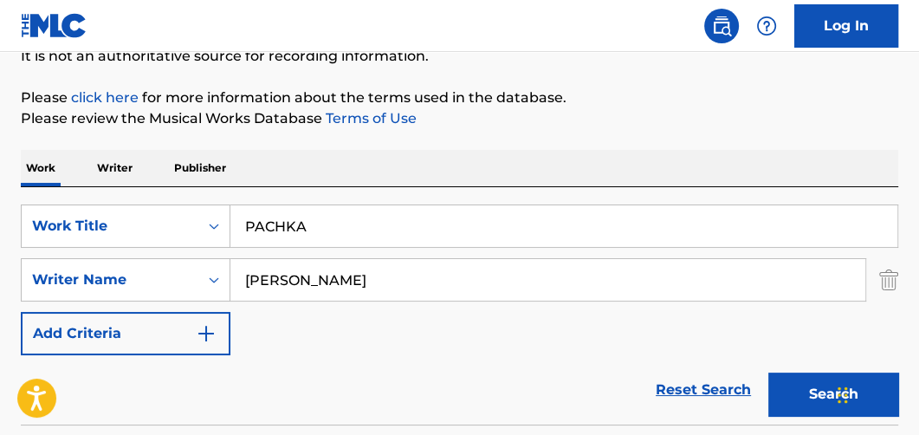
scroll to position [178, 0]
